Goal: Task Accomplishment & Management: Use online tool/utility

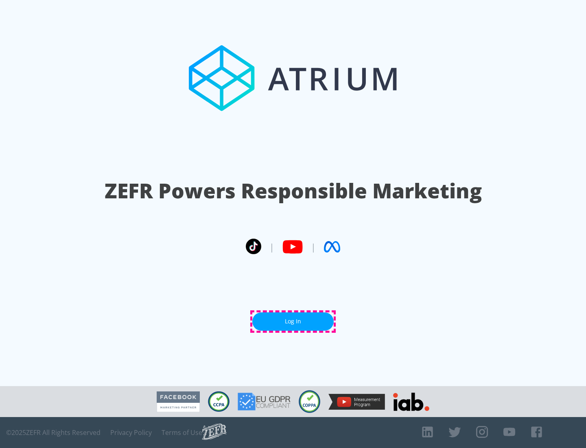
click at [293, 321] on link "Log In" at bounding box center [292, 321] width 81 height 18
